Goal: Manage account settings

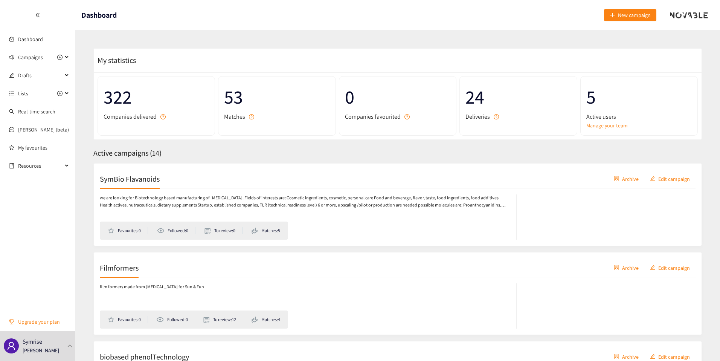
click at [55, 318] on span "Upgrade your plan" at bounding box center [43, 321] width 51 height 15
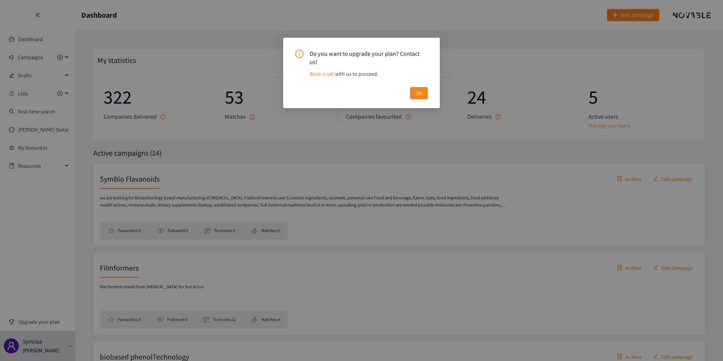
click at [55, 341] on div "Do you want to upgrade your plan? Contact us! Book a call with us to proceed. OK" at bounding box center [361, 180] width 723 height 361
click at [63, 341] on div "Do you want to upgrade your plan? Contact us! Book a call with us to proceed. OK" at bounding box center [361, 180] width 723 height 361
click at [425, 87] on button "OK" at bounding box center [419, 93] width 18 height 12
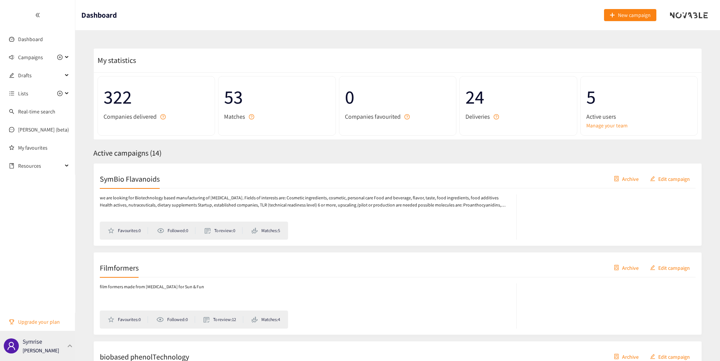
click at [59, 346] on div "Symrise [PERSON_NAME]" at bounding box center [37, 346] width 75 height 30
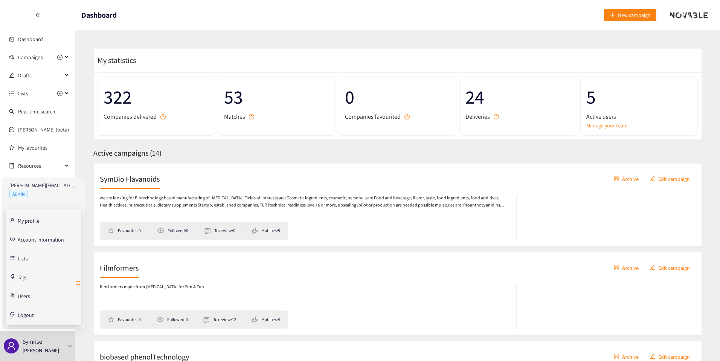
click at [79, 280] on icon "retweet" at bounding box center [78, 282] width 5 height 5
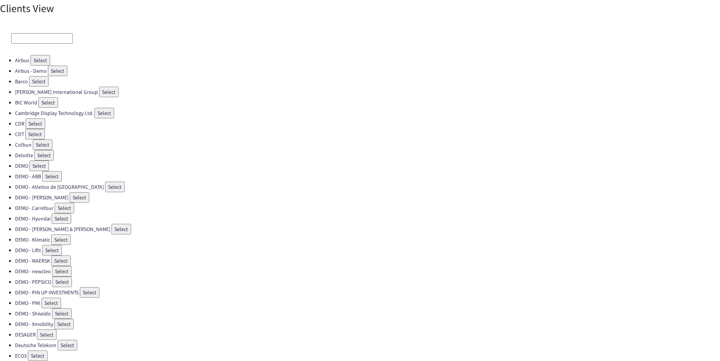
click at [64, 42] on div at bounding box center [360, 38] width 720 height 33
click at [53, 39] on input at bounding box center [41, 38] width 61 height 11
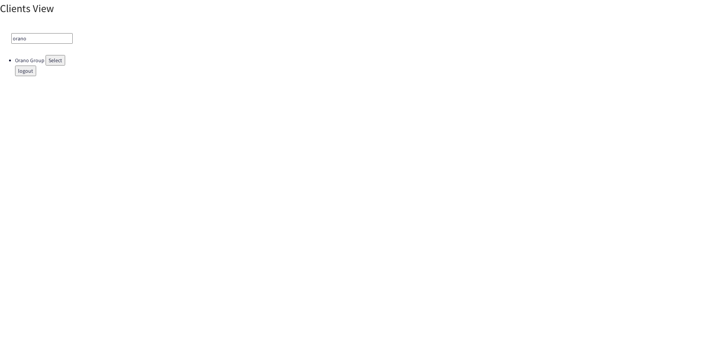
type input "orano"
click at [51, 58] on button "Select" at bounding box center [56, 60] width 20 height 11
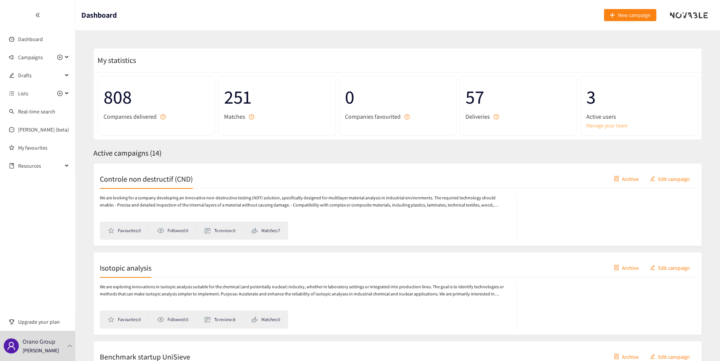
click at [598, 124] on link "Manage your team" at bounding box center [638, 125] width 105 height 8
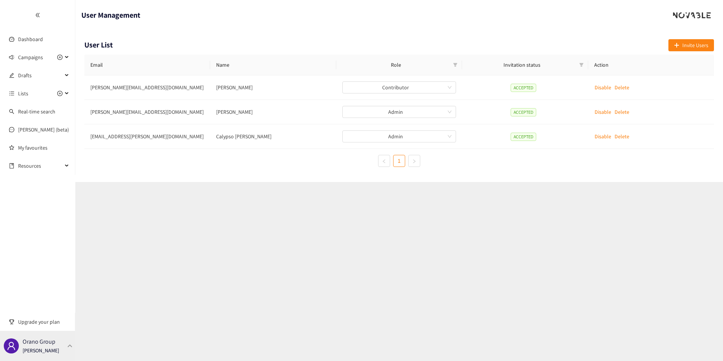
click at [27, 359] on div "Orano Group [PERSON_NAME]" at bounding box center [37, 346] width 75 height 30
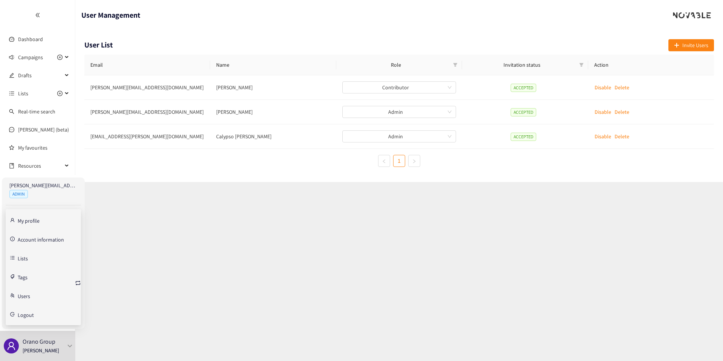
click at [39, 239] on link "Account information" at bounding box center [41, 238] width 46 height 7
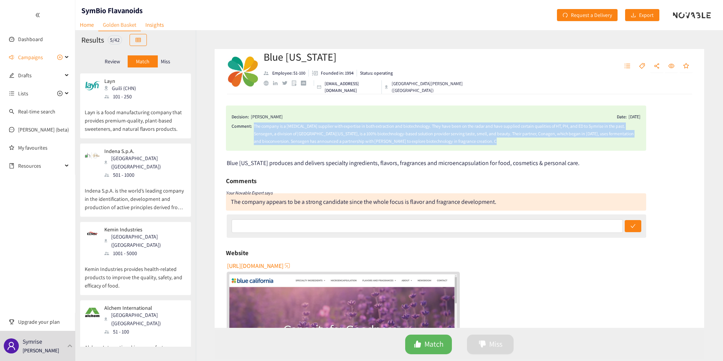
scroll to position [77, 0]
